Goal: Information Seeking & Learning: Understand process/instructions

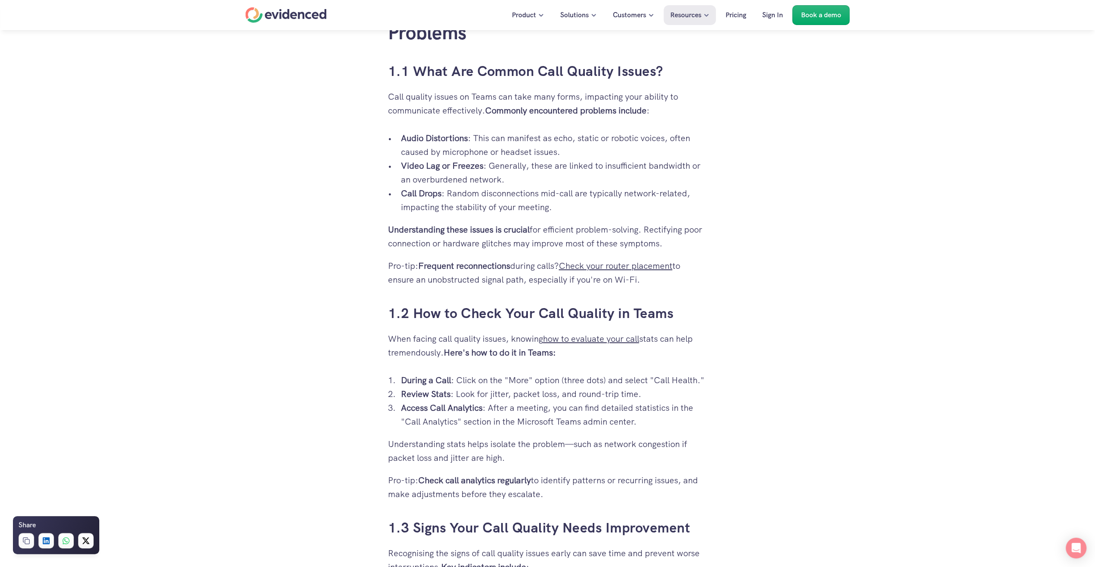
scroll to position [561, 0]
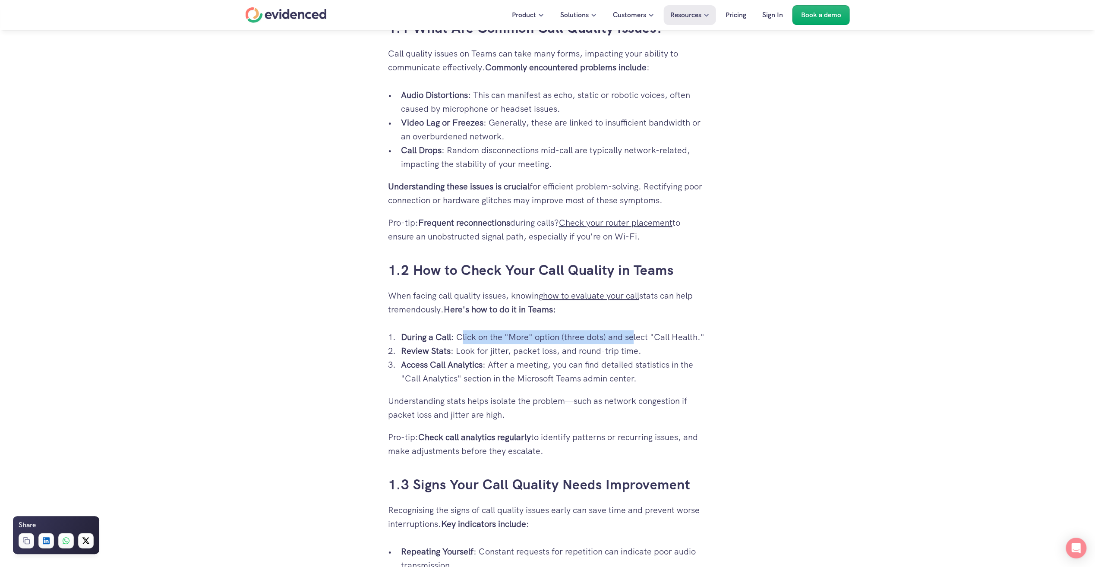
drag, startPoint x: 462, startPoint y: 338, endPoint x: 636, endPoint y: 336, distance: 174.0
click at [636, 336] on p "During a Call : Click on the "More" option (three dots) and select "Call Health…" at bounding box center [554, 337] width 307 height 14
drag, startPoint x: 636, startPoint y: 336, endPoint x: 698, endPoint y: 338, distance: 61.3
click at [698, 338] on p "During a Call : Click on the "More" option (three dots) and select "Call Health…" at bounding box center [554, 337] width 307 height 14
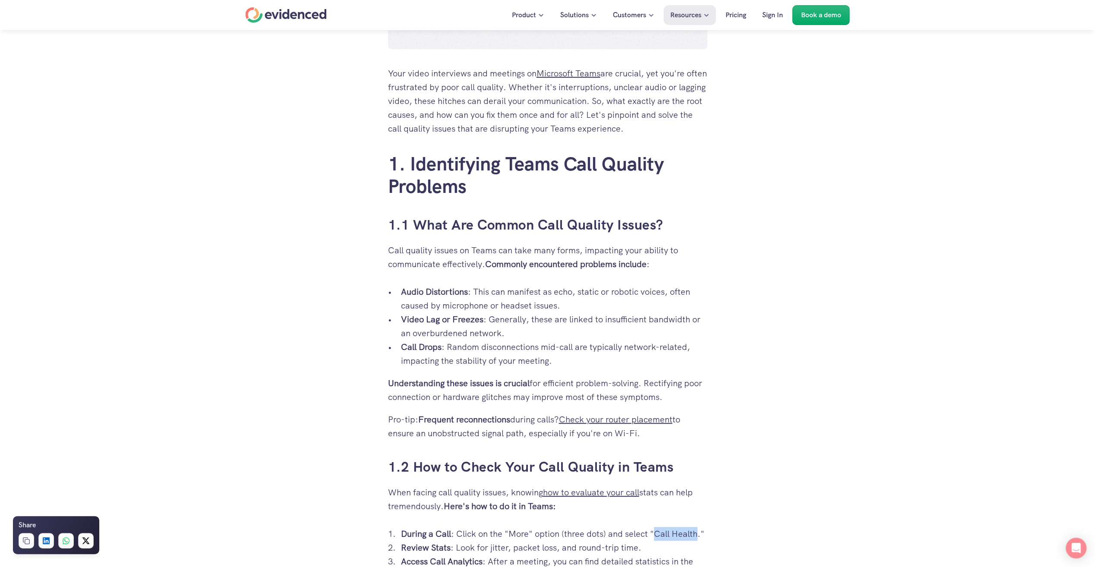
scroll to position [345, 0]
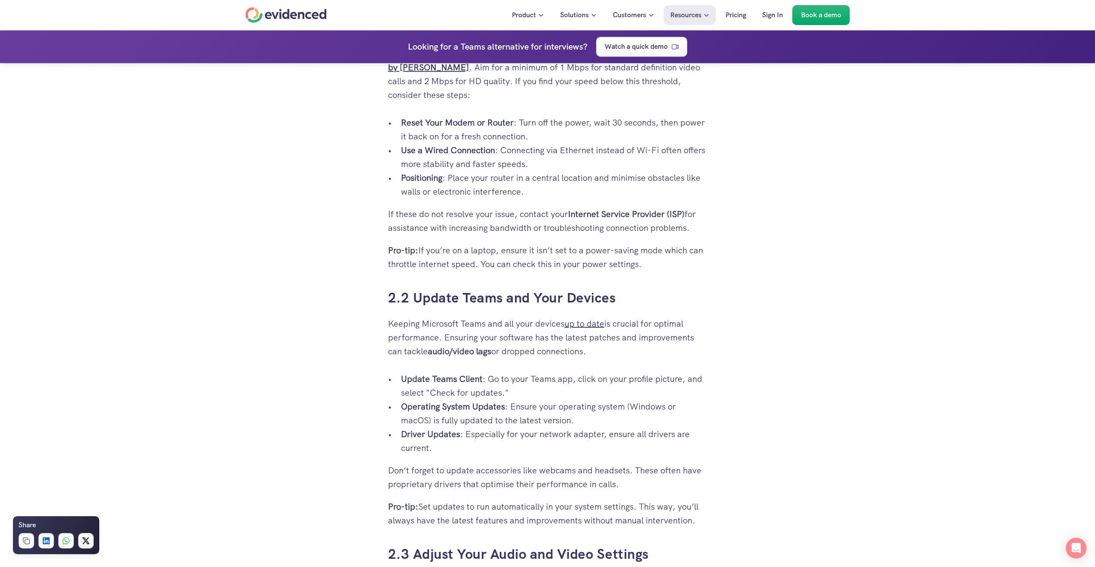
scroll to position [1382, 0]
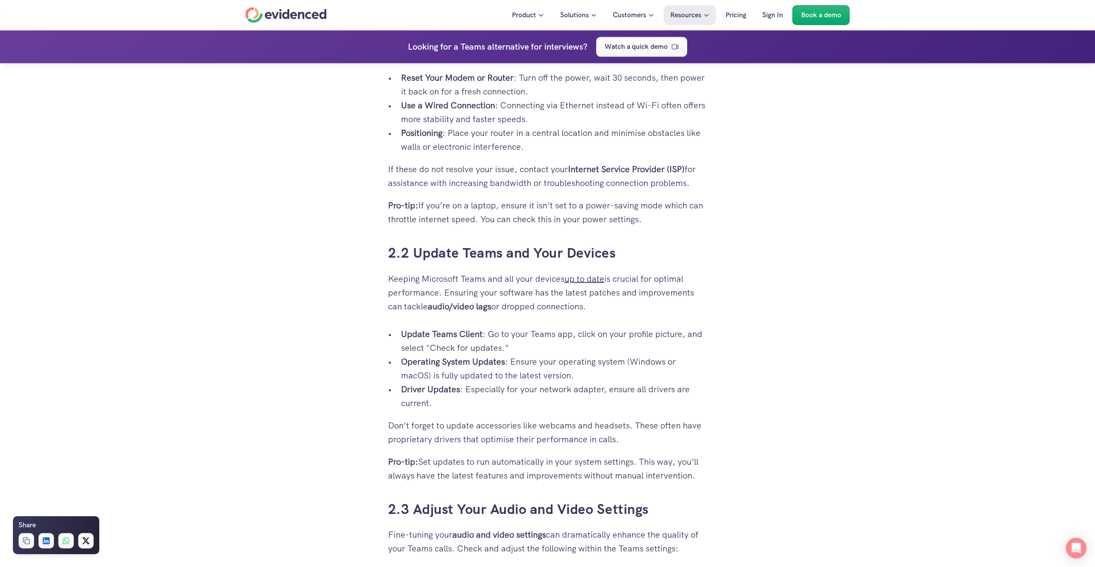
drag, startPoint x: 513, startPoint y: 349, endPoint x: 489, endPoint y: 338, distance: 26.8
click at [489, 338] on p "Update Teams Client : Go to your Teams app, click on your profile picture, and …" at bounding box center [554, 341] width 307 height 28
copy p "Go to your Teams app, click on your profile picture, and select "Check for upda…"
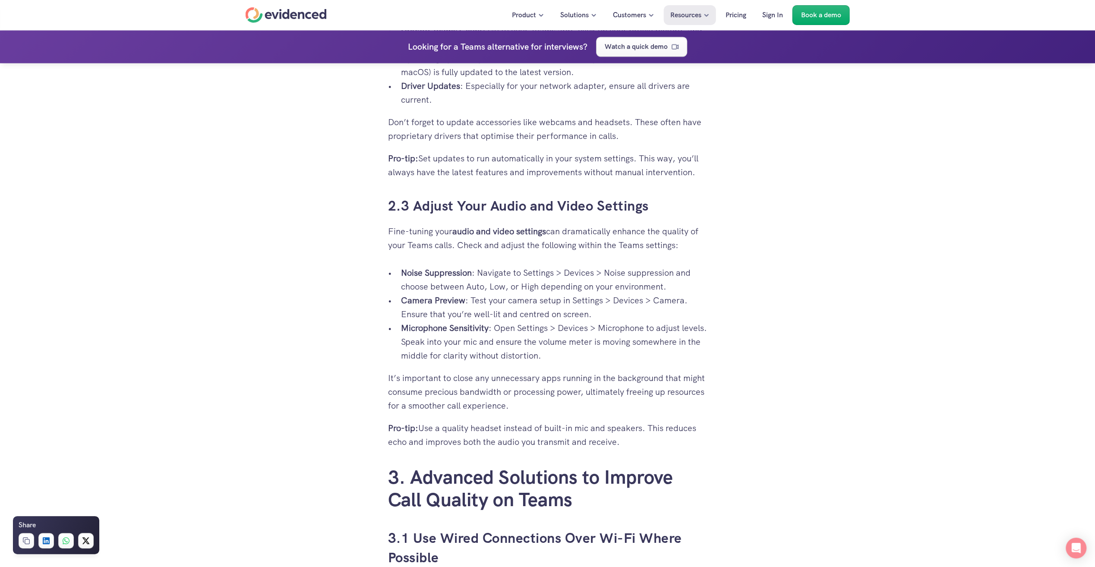
scroll to position [1684, 0]
drag, startPoint x: 599, startPoint y: 316, endPoint x: 404, endPoint y: 273, distance: 199.9
click at [404, 273] on ul "Noise Suppression : Navigate to Settings > Devices > Noise suppression and choo…" at bounding box center [547, 315] width 319 height 97
click at [690, 334] on p "Microphone Sensitivity : Open Settings > Devices > Microphone to adjust levels.…" at bounding box center [554, 342] width 307 height 41
drag, startPoint x: 428, startPoint y: 345, endPoint x: 401, endPoint y: 273, distance: 77.5
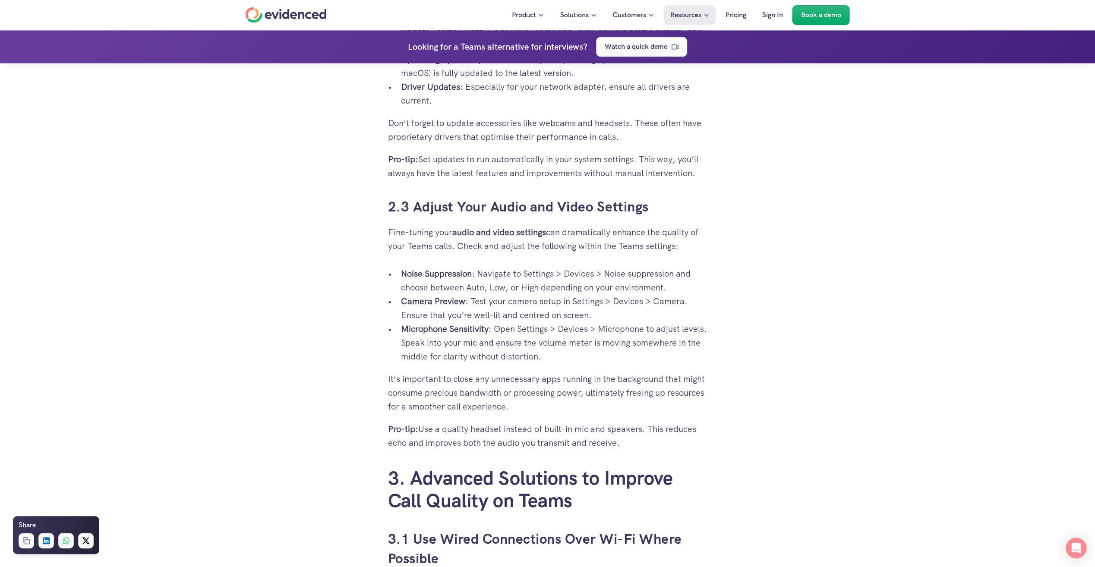
click at [401, 273] on ul "Noise Suppression : Navigate to Settings > Devices > Noise suppression and choo…" at bounding box center [547, 315] width 319 height 97
copy ul "Noise Suppression : Navigate to Settings > Devices > Noise suppression and choo…"
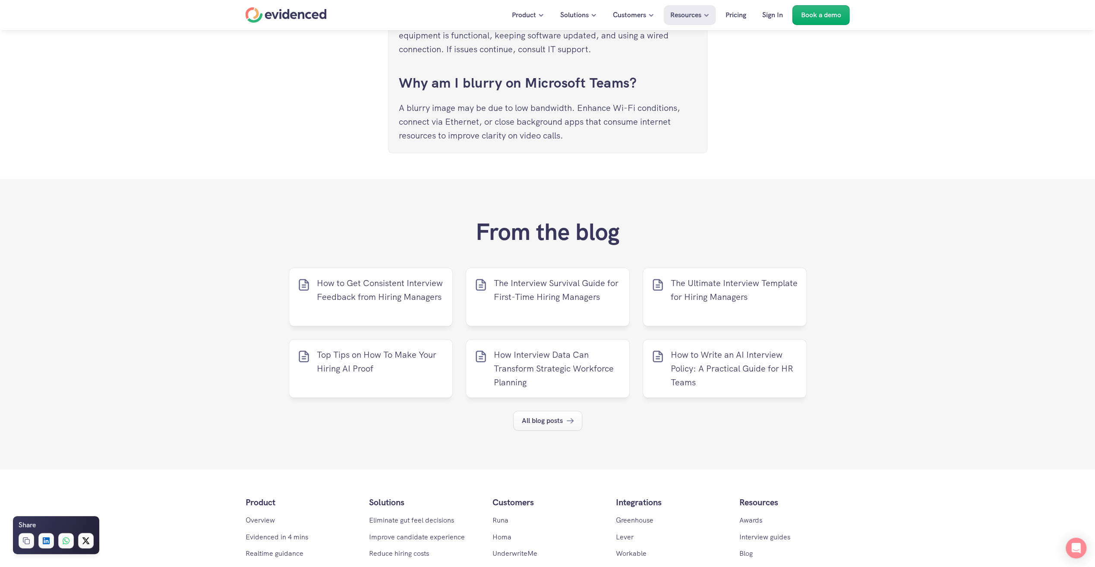
scroll to position [3670, 0]
